Goal: Obtain resource: Download file/media

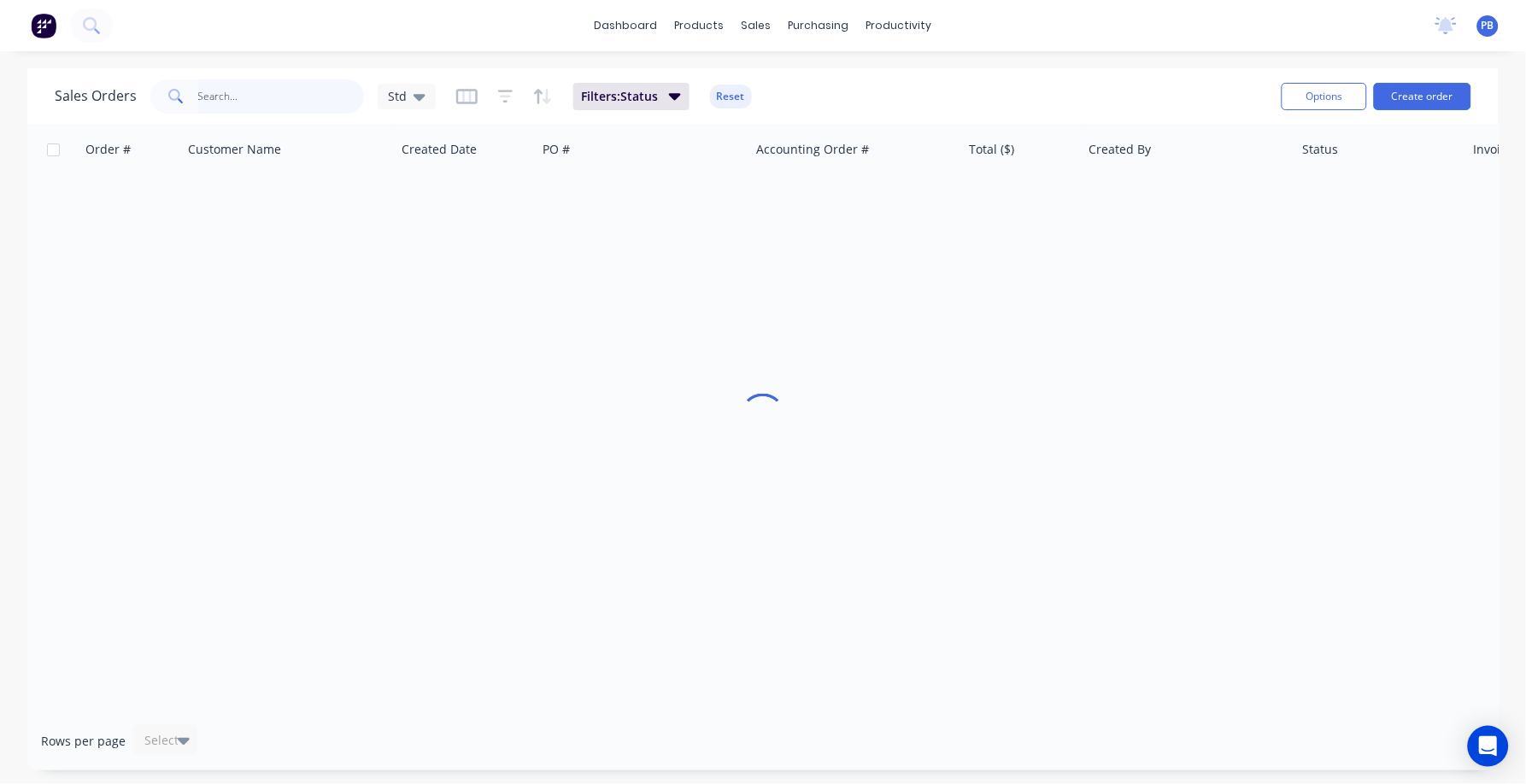
click at [218, 94] on input "text" at bounding box center [281, 96] width 167 height 34
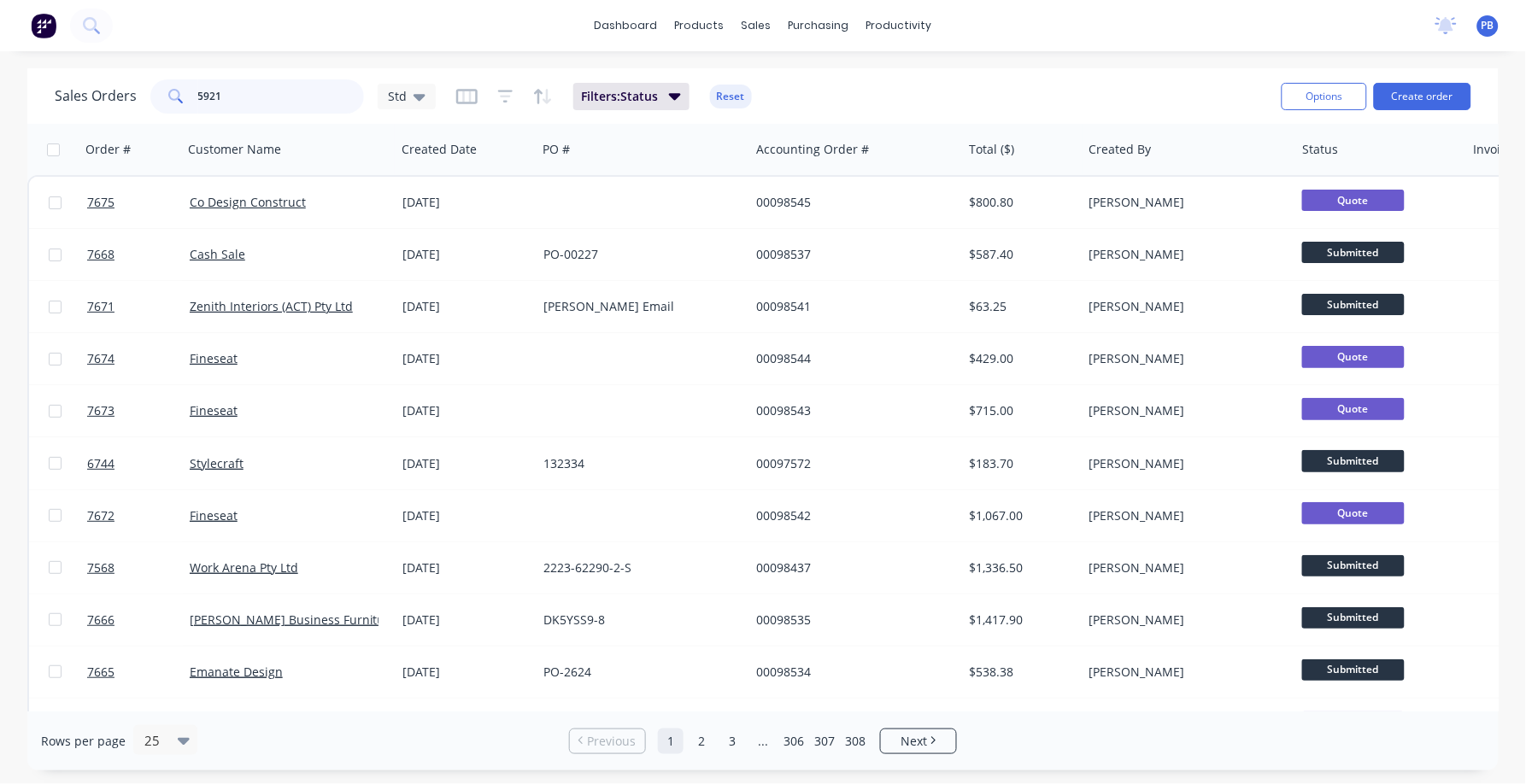
type input "5921"
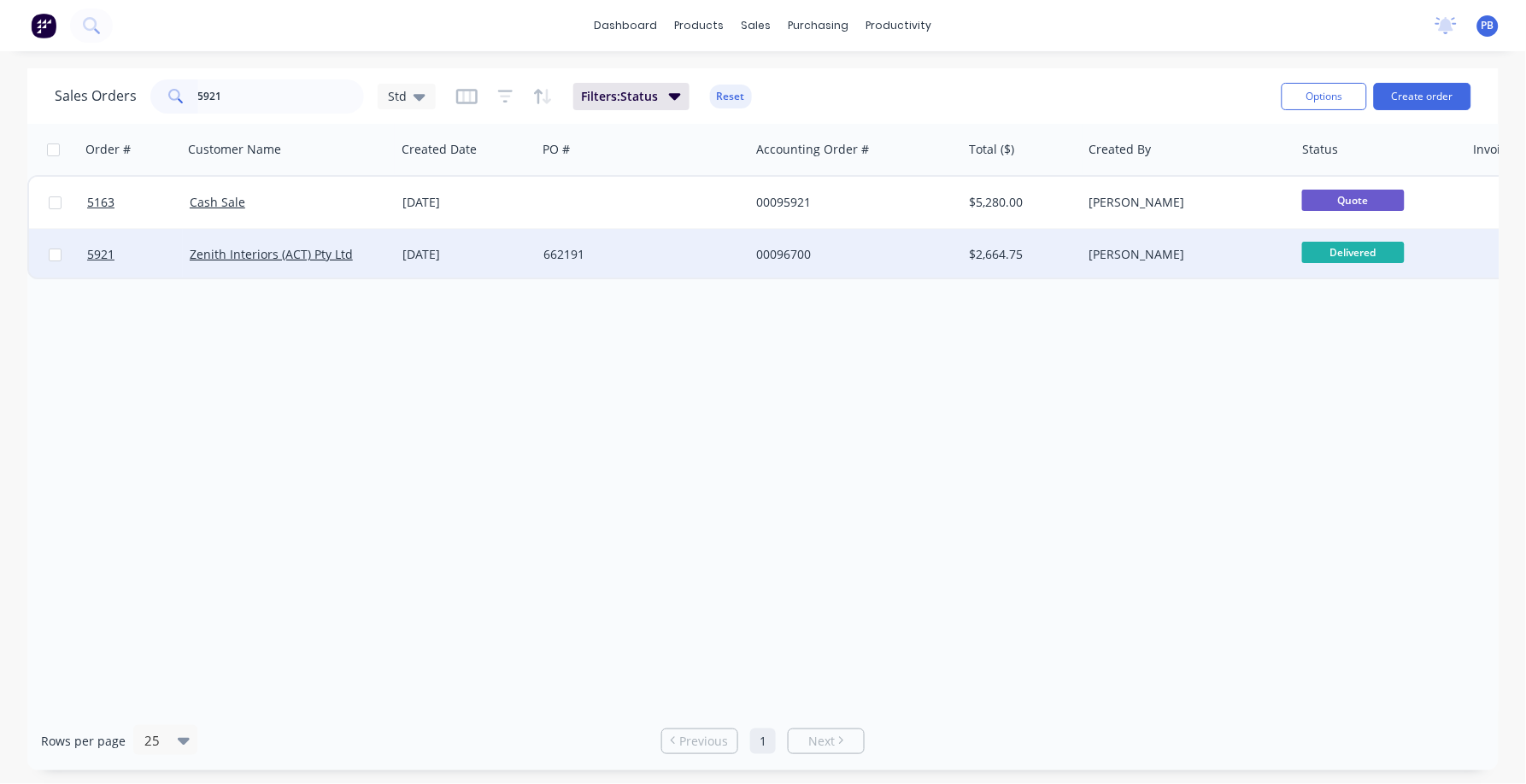
click at [798, 251] on div "00096700" at bounding box center [850, 254] width 189 height 17
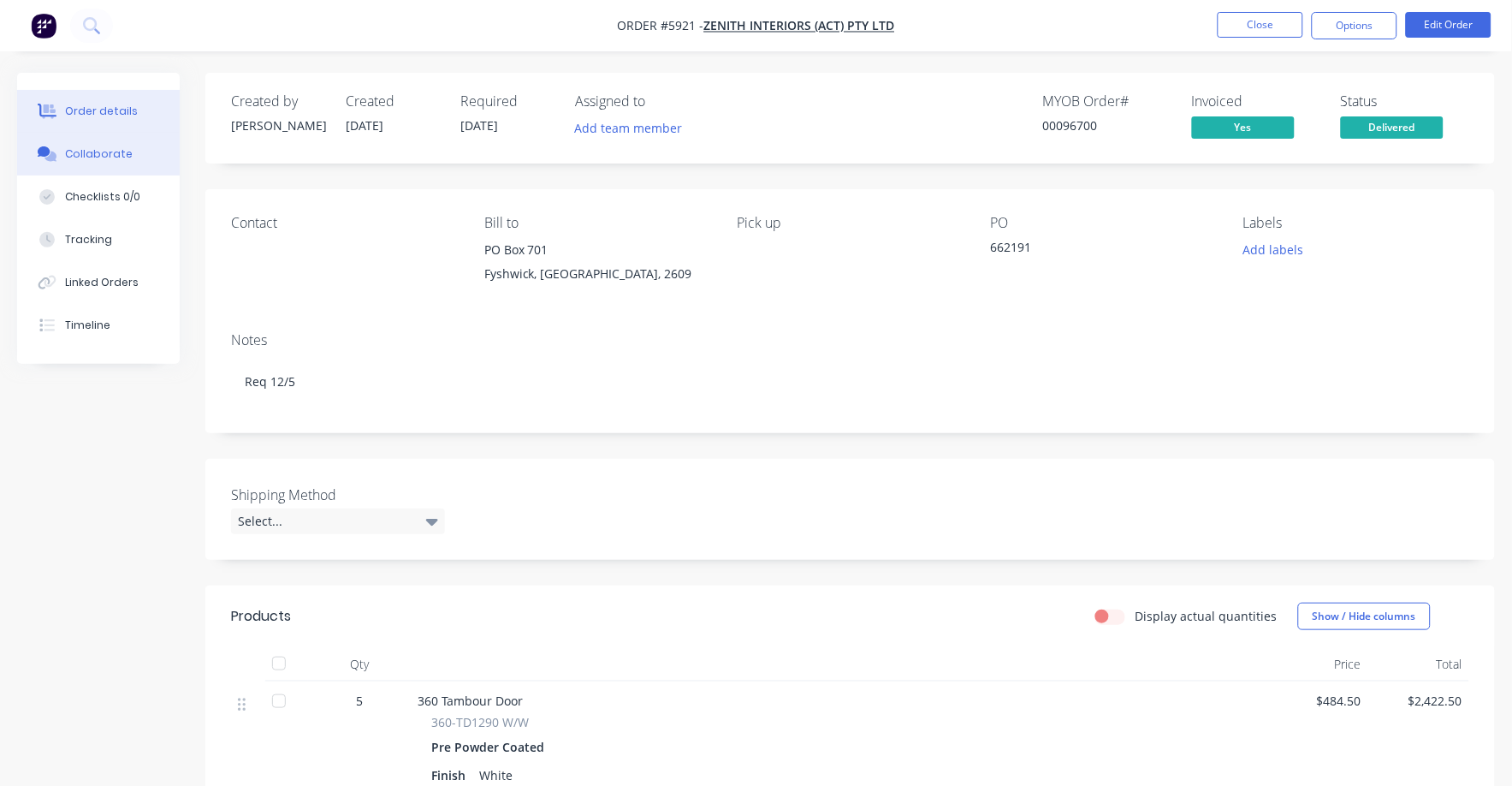
click at [102, 147] on div "Collaborate" at bounding box center [99, 154] width 68 height 15
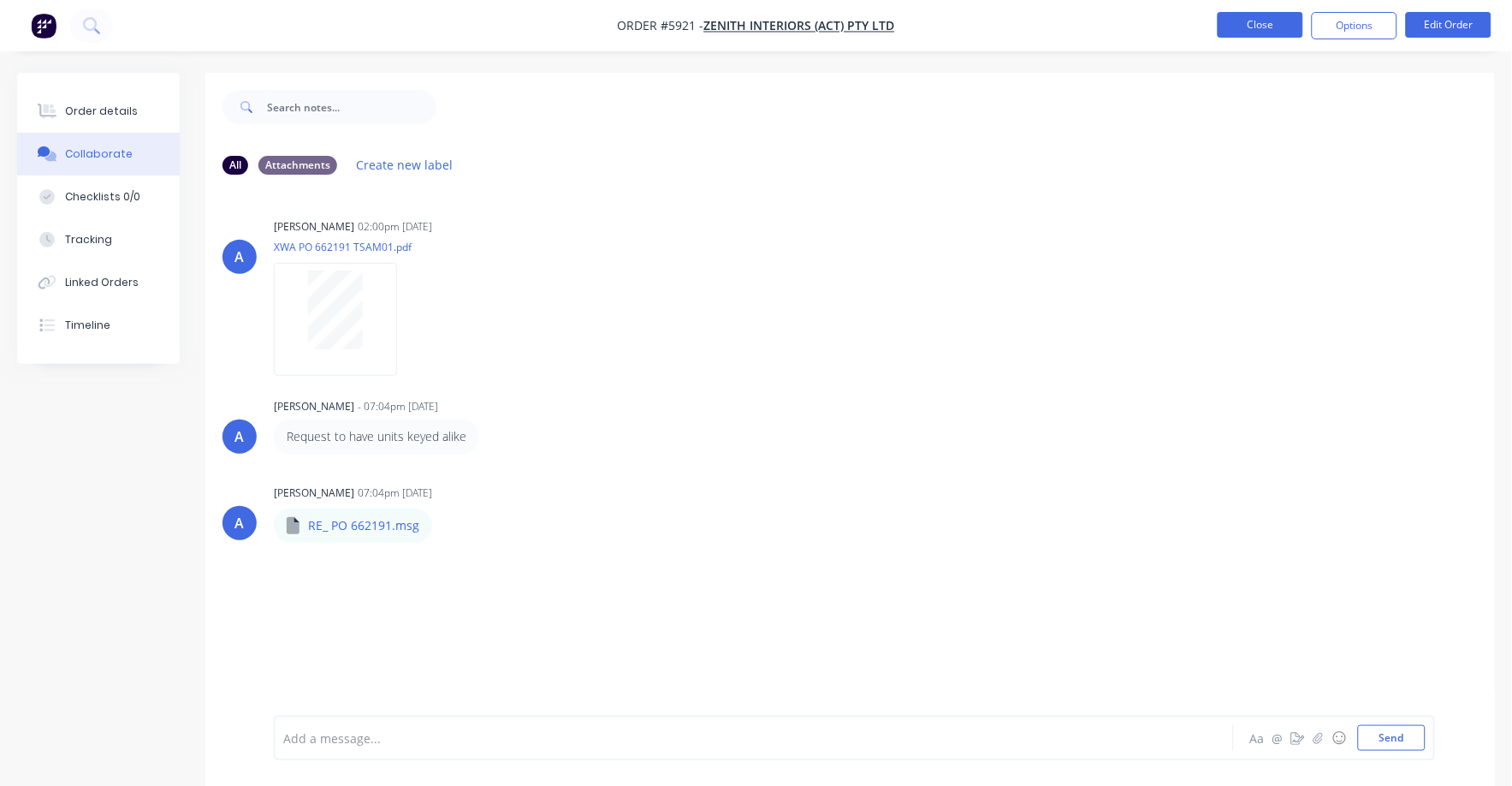
click at [1262, 15] on button "Close" at bounding box center [1260, 25] width 86 height 25
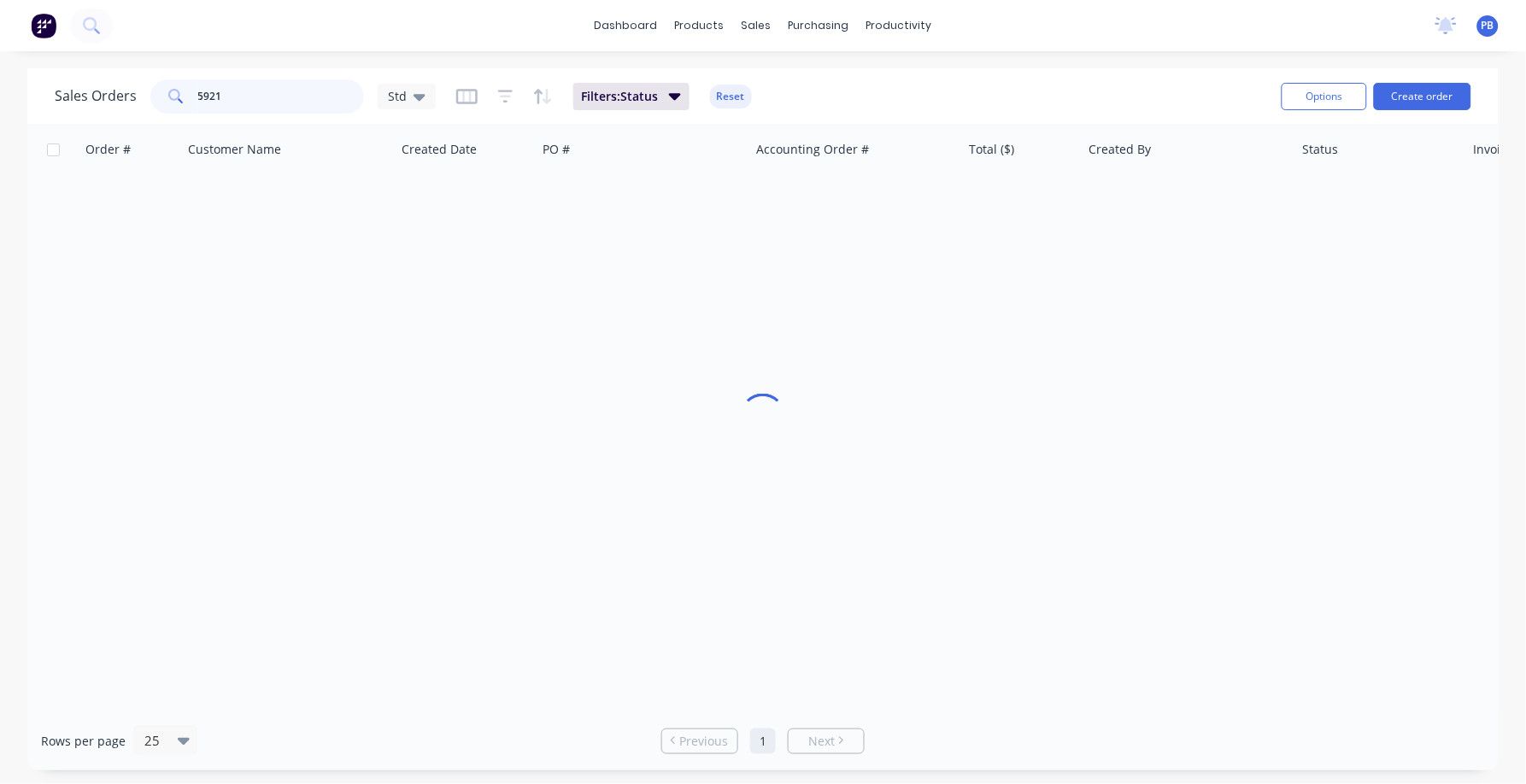
drag, startPoint x: 252, startPoint y: 91, endPoint x: 119, endPoint y: 83, distance: 133.2
click at [119, 83] on div "Sales Orders [STREET_ADDRESS]" at bounding box center [245, 96] width 381 height 34
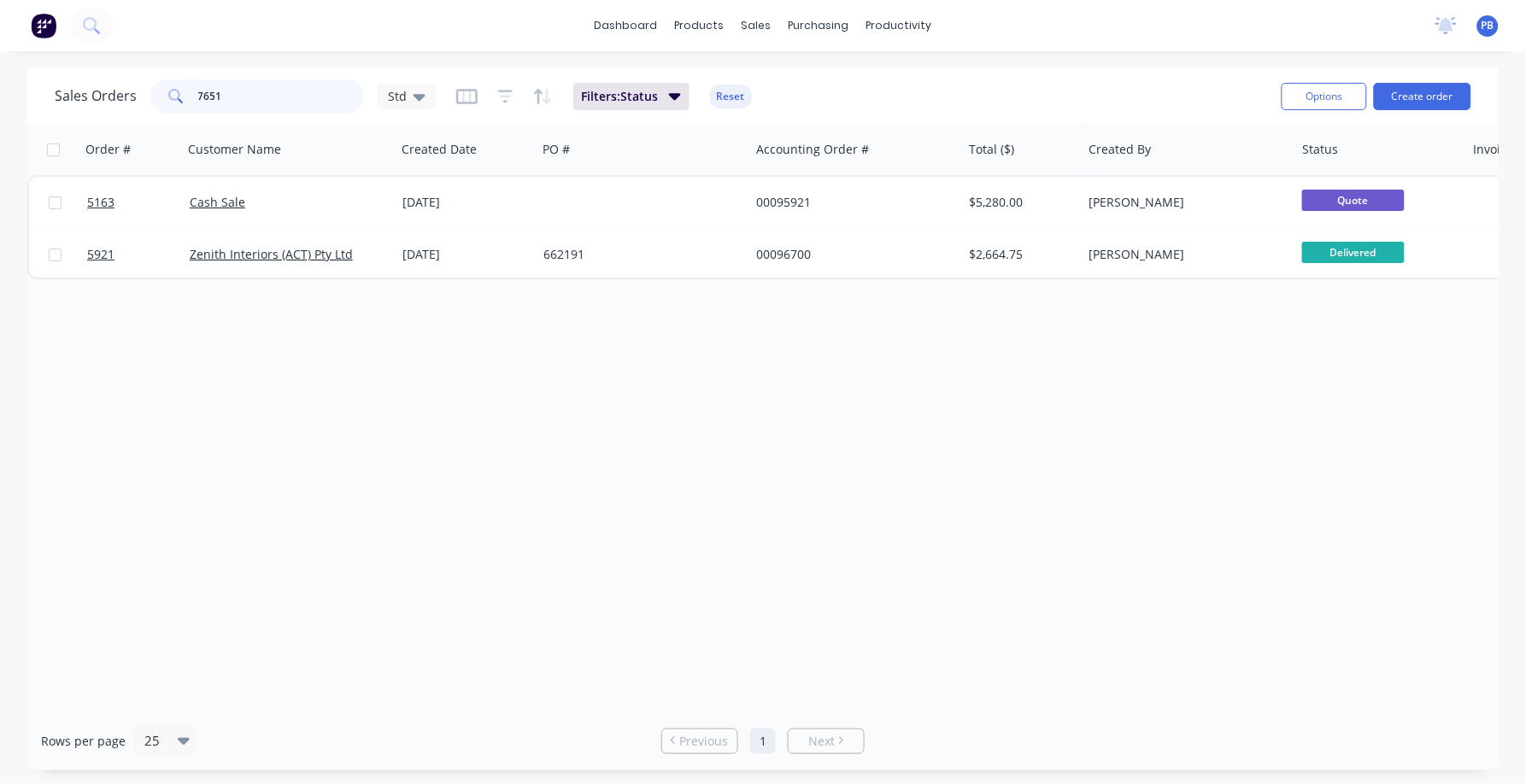
type input "7651"
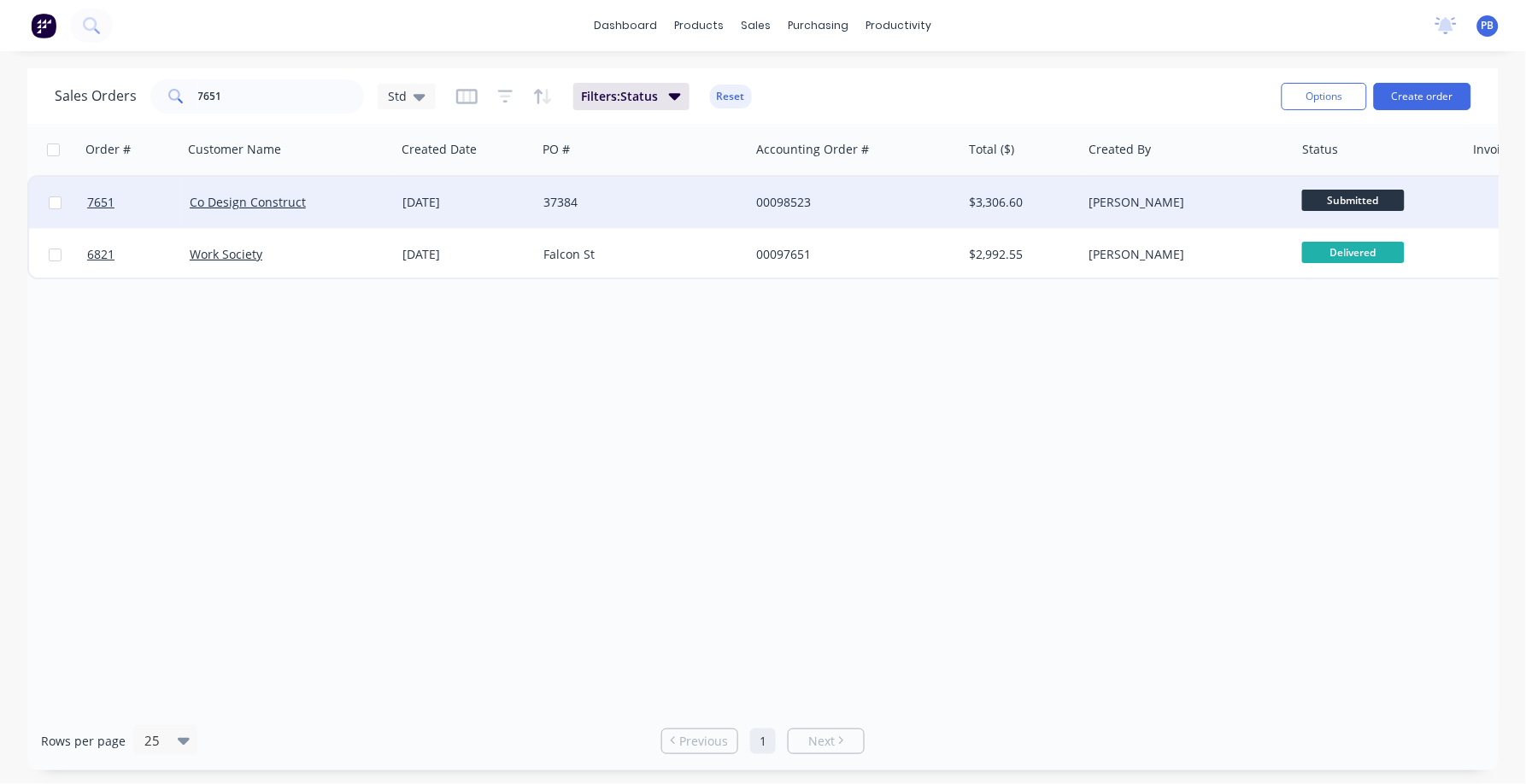
click at [789, 199] on div "00098523" at bounding box center [850, 202] width 189 height 17
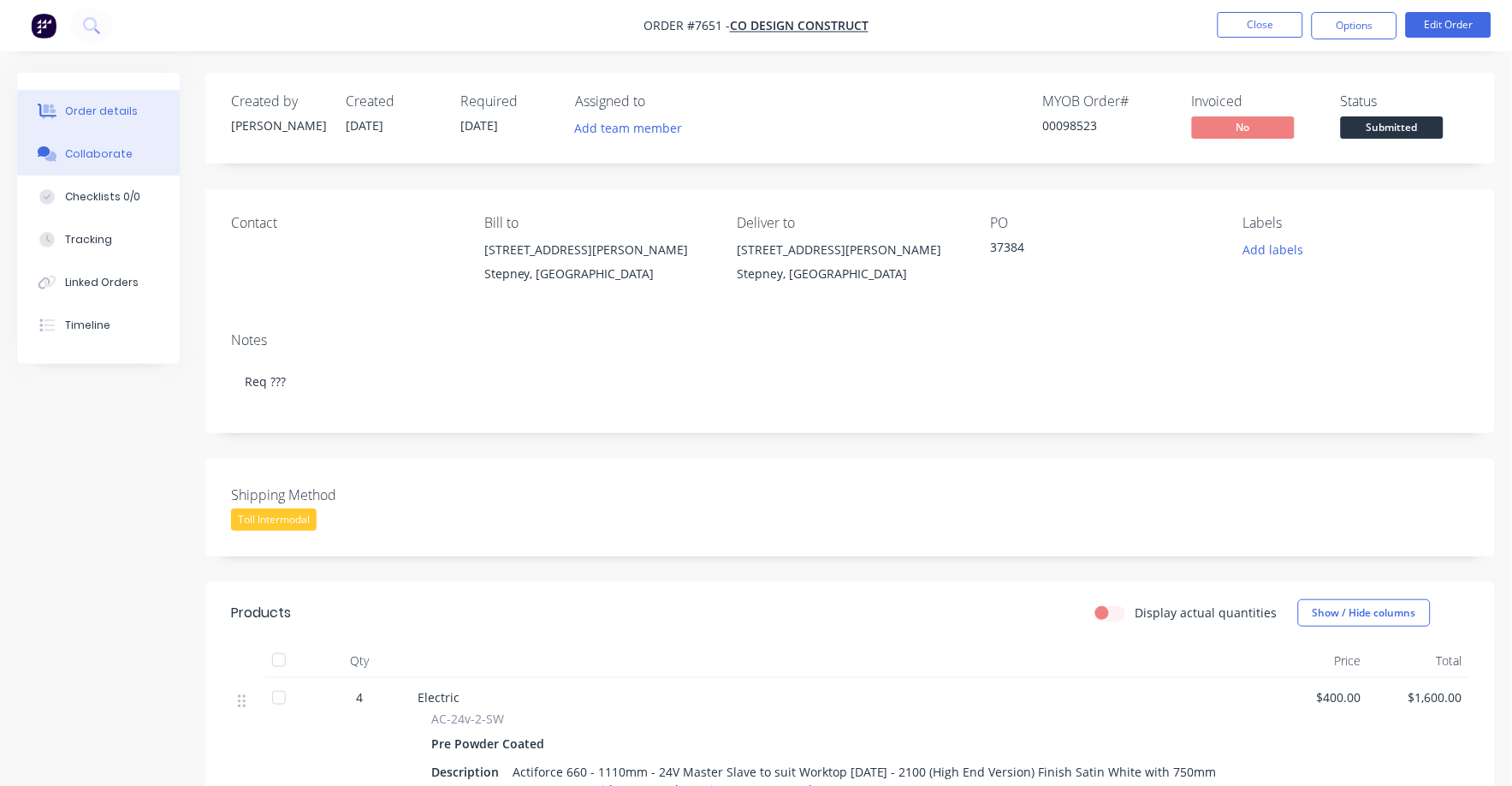
click at [101, 143] on button "Collaborate" at bounding box center [98, 154] width 162 height 42
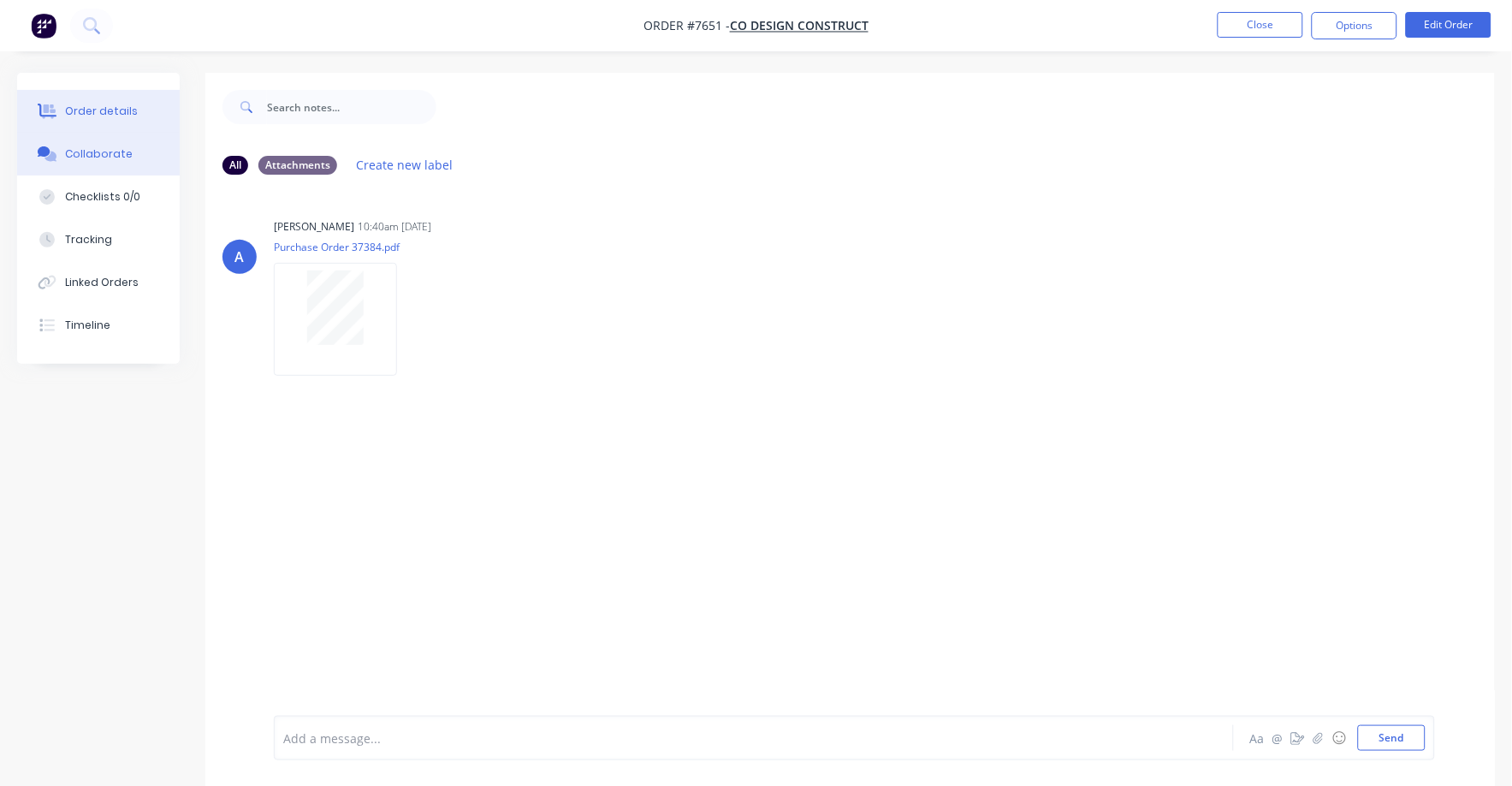
click at [112, 110] on div "Order details" at bounding box center [101, 111] width 73 height 15
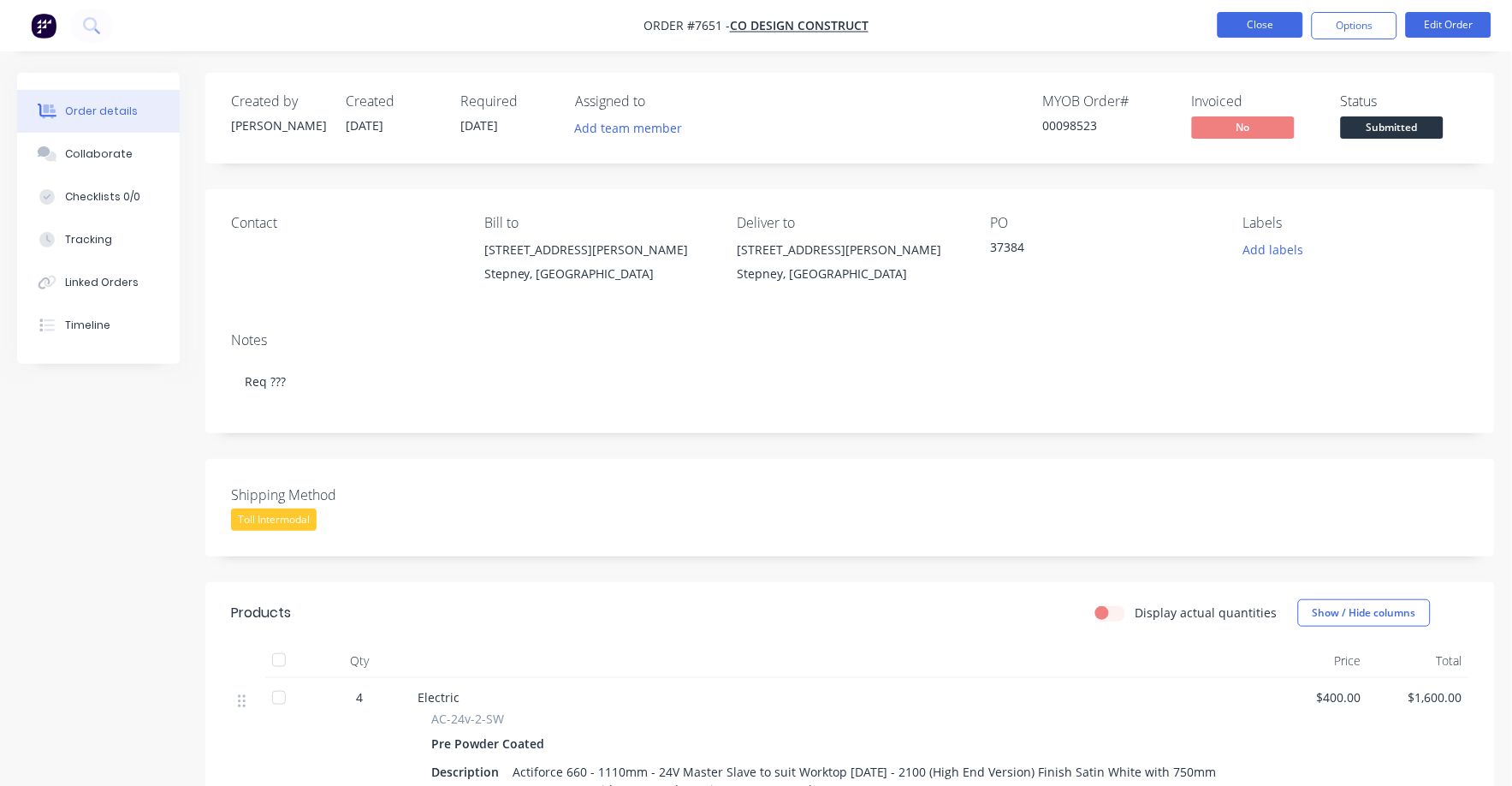
click at [1279, 23] on button "Close" at bounding box center [1260, 25] width 86 height 25
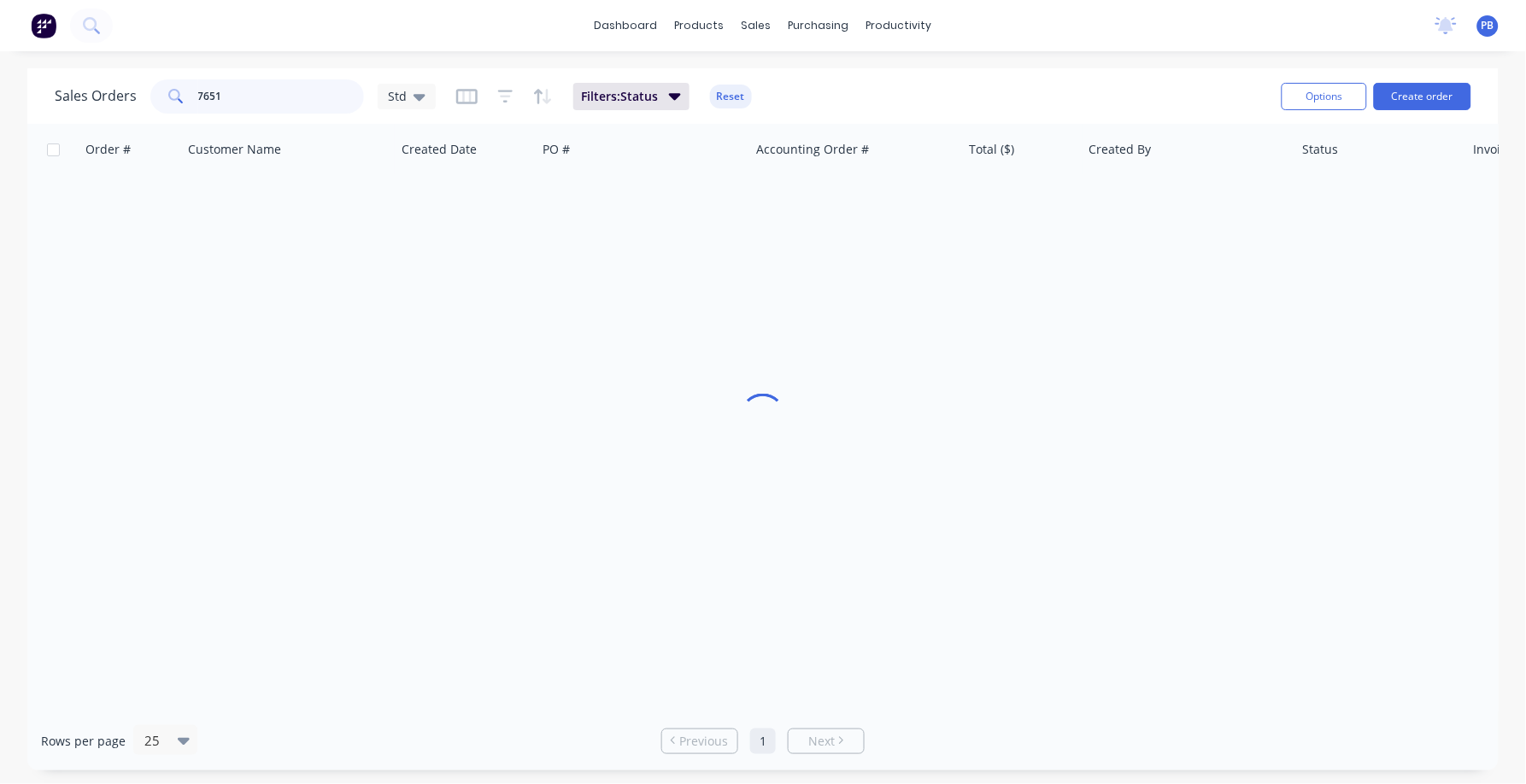
drag, startPoint x: 249, startPoint y: 101, endPoint x: 120, endPoint y: 88, distance: 129.7
click at [120, 88] on div "Sales Orders [STREET_ADDRESS]" at bounding box center [245, 96] width 381 height 34
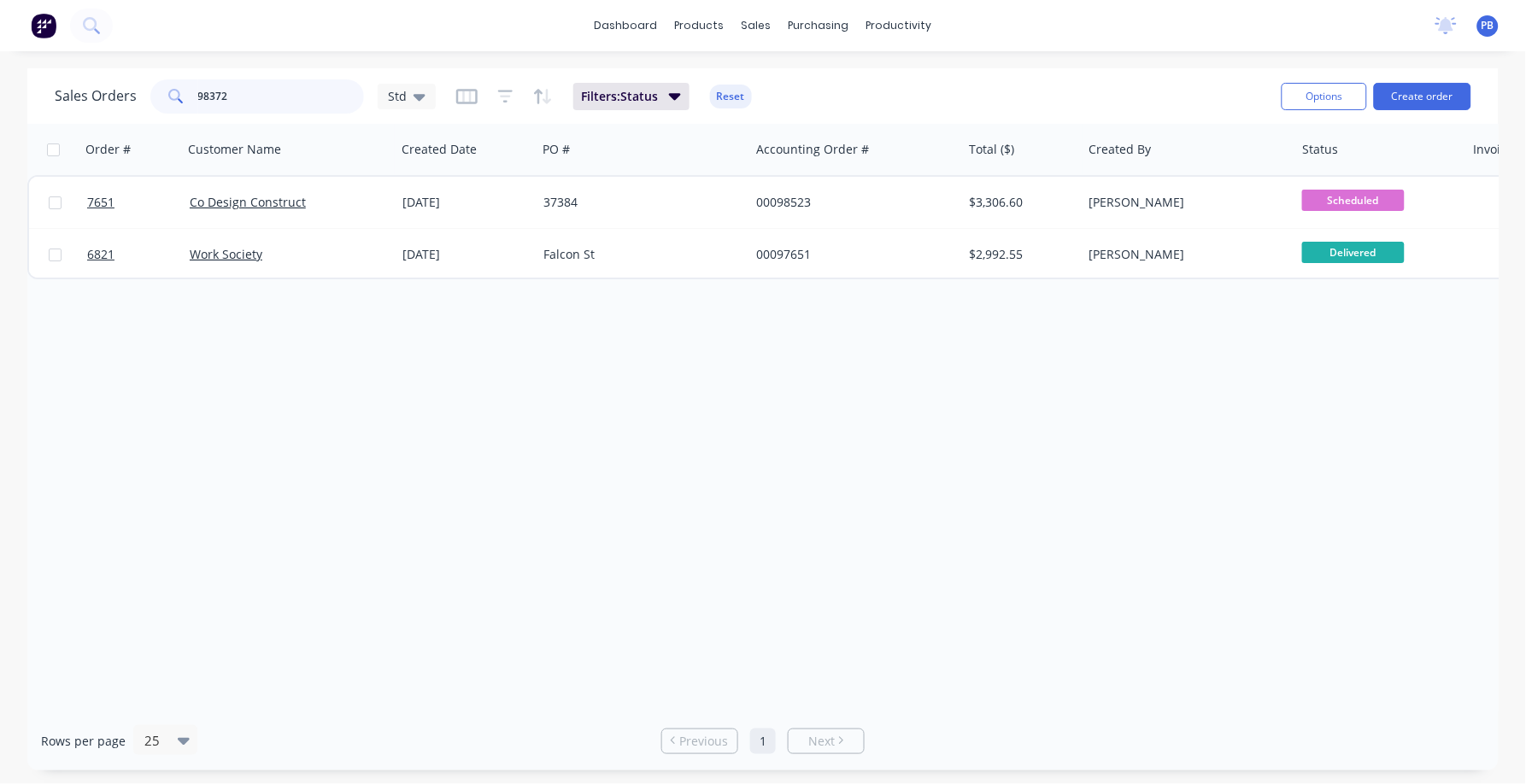
type input "98372"
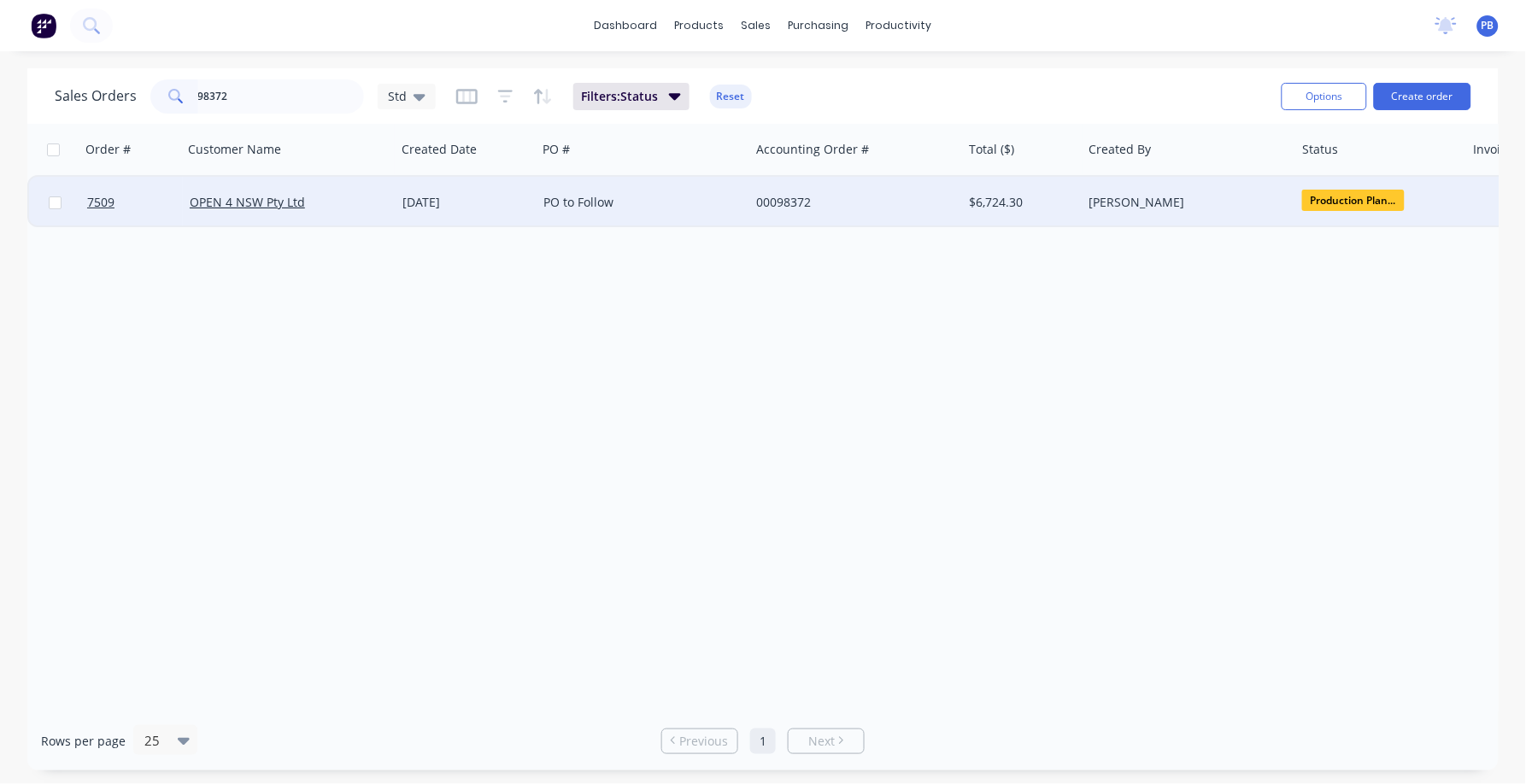
click at [785, 199] on div "00098372" at bounding box center [850, 202] width 189 height 17
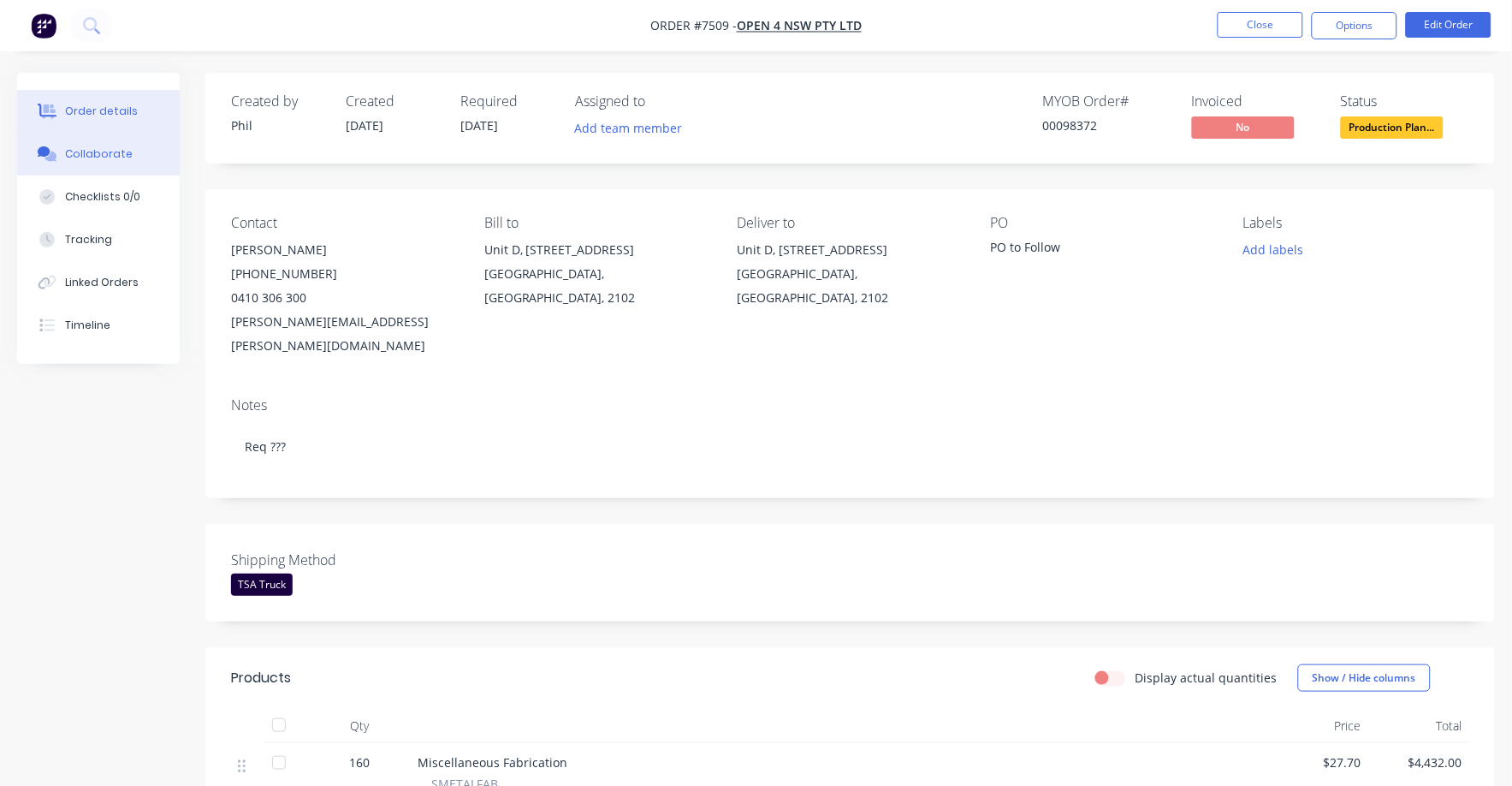
click at [91, 150] on div "Collaborate" at bounding box center [99, 154] width 68 height 15
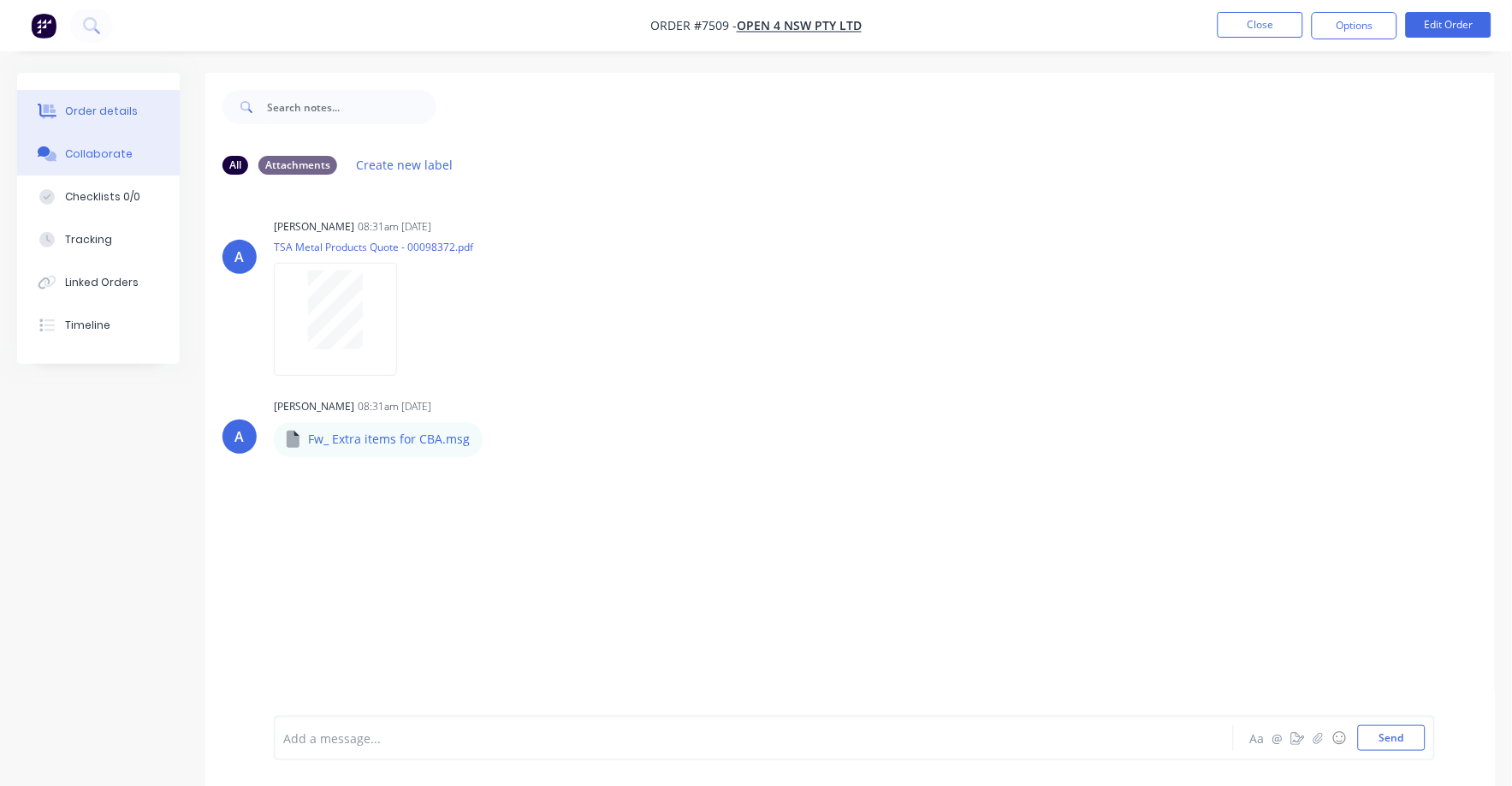
click at [110, 109] on div "Order details" at bounding box center [101, 111] width 73 height 15
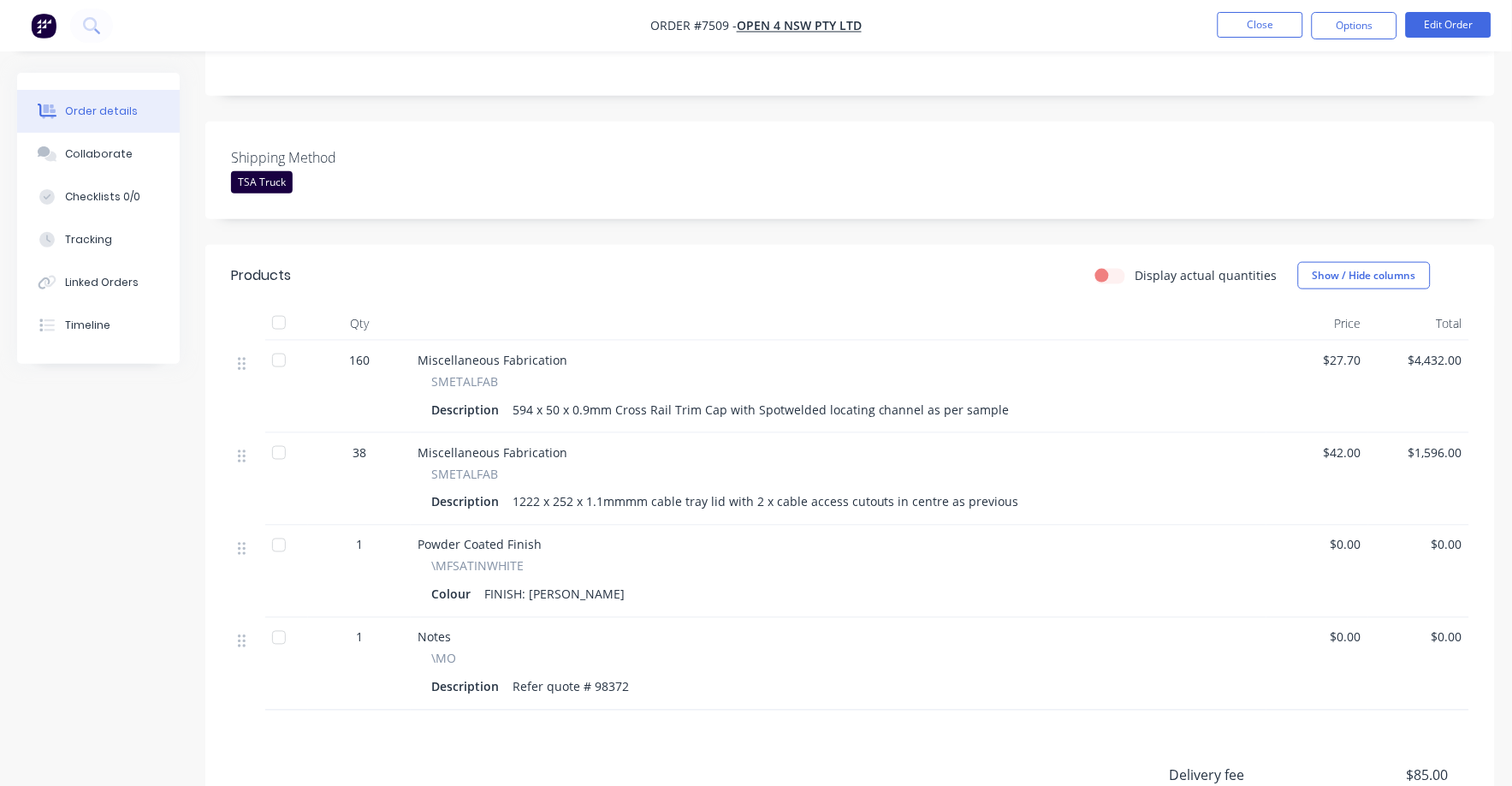
scroll to position [427, 0]
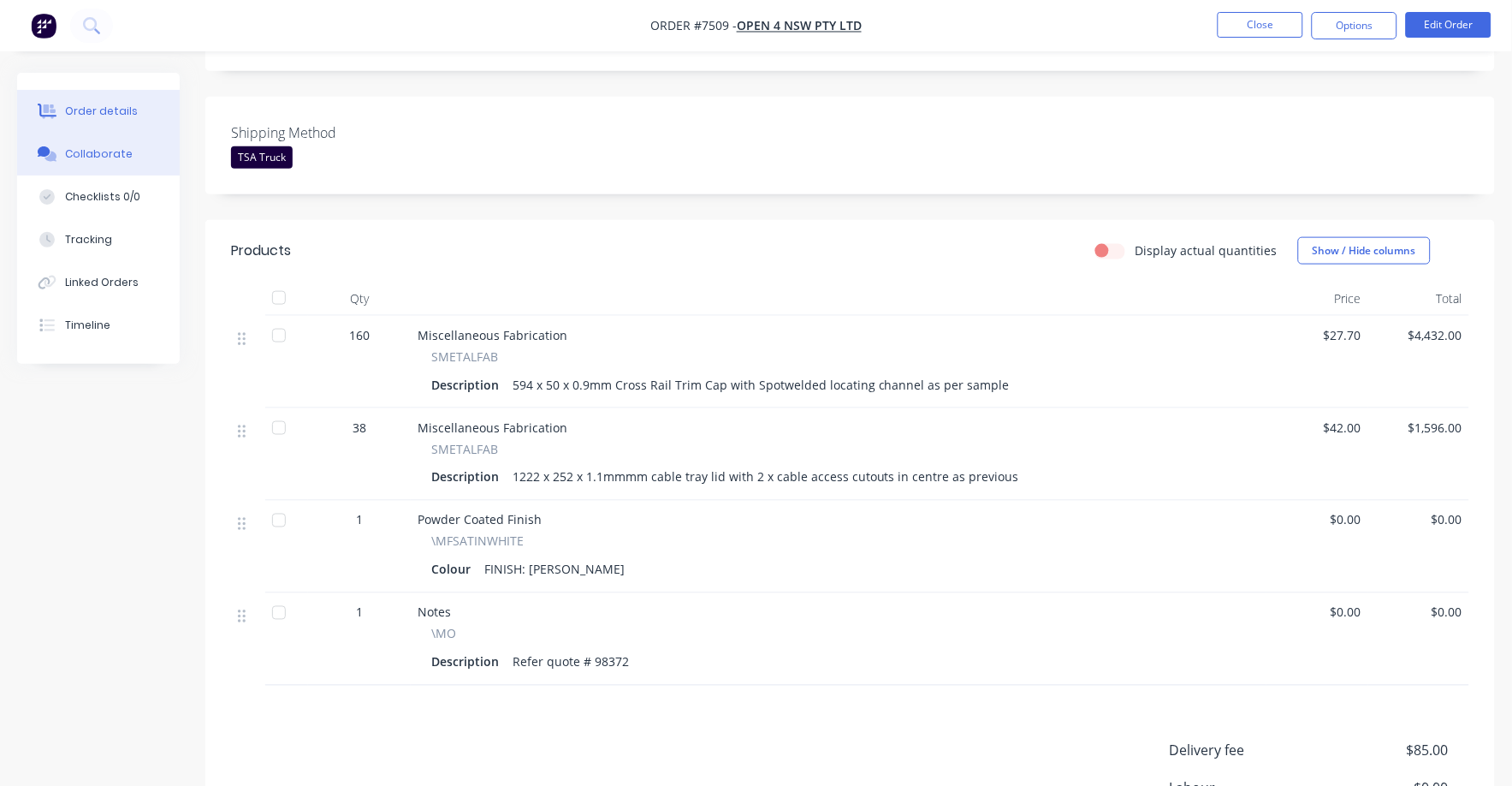
click at [103, 159] on div "Collaborate" at bounding box center [99, 154] width 68 height 15
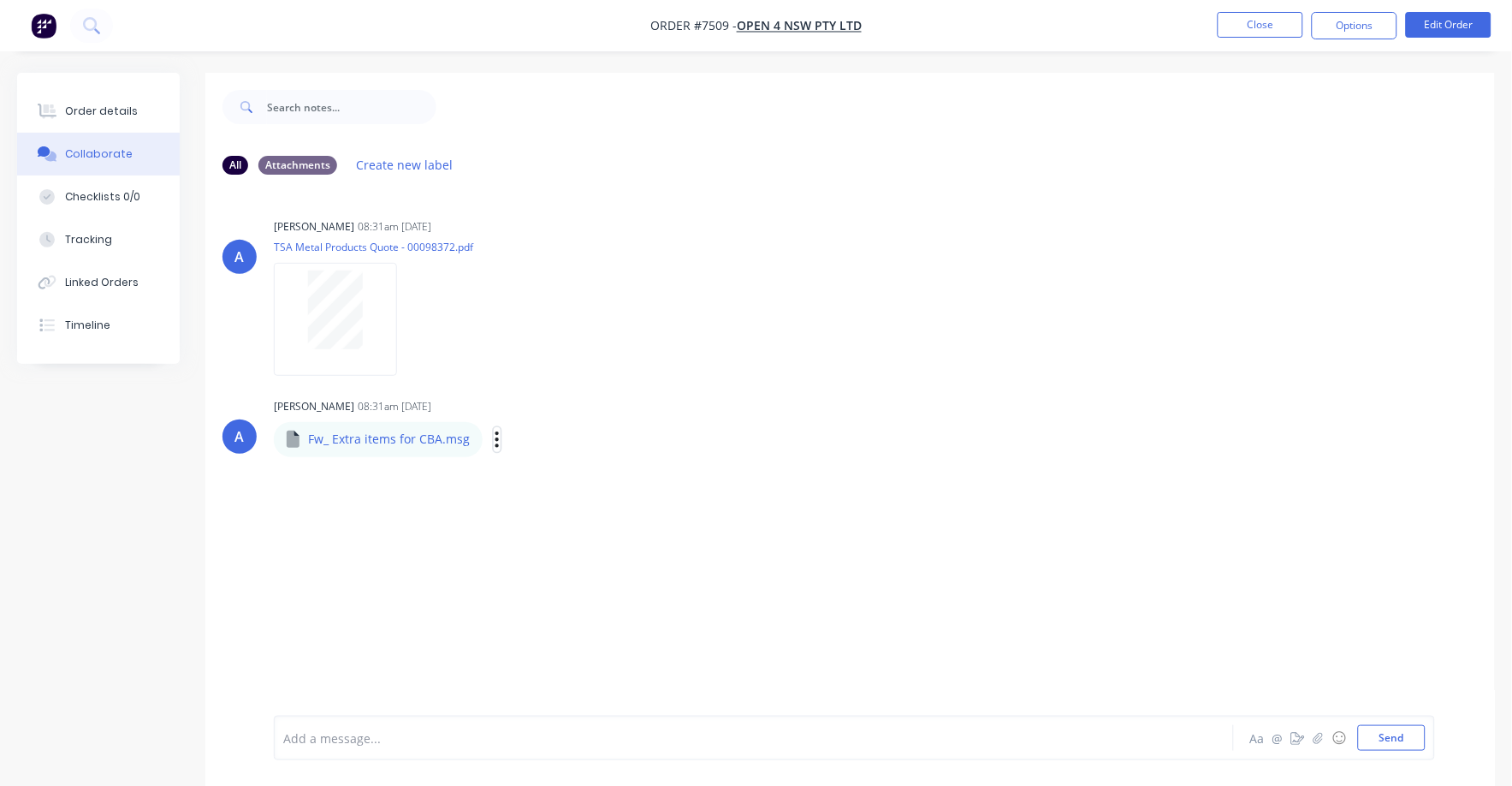
click at [496, 435] on button "button" at bounding box center [497, 440] width 7 height 25
click at [545, 484] on button "Download" at bounding box center [609, 485] width 192 height 39
click at [95, 108] on div "Order details" at bounding box center [101, 111] width 73 height 15
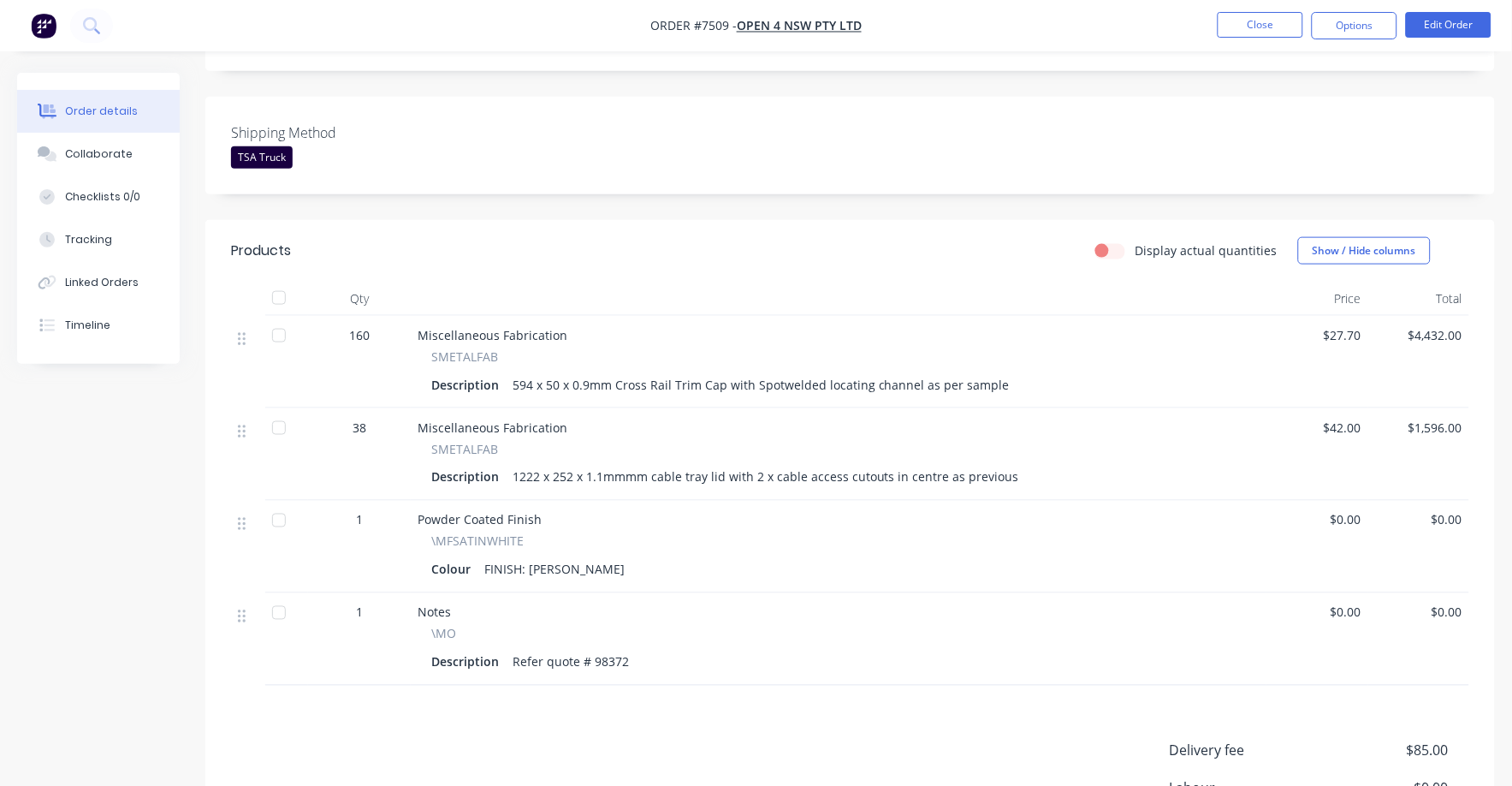
scroll to position [393, 0]
